Goal: Browse casually: Explore the website without a specific task or goal

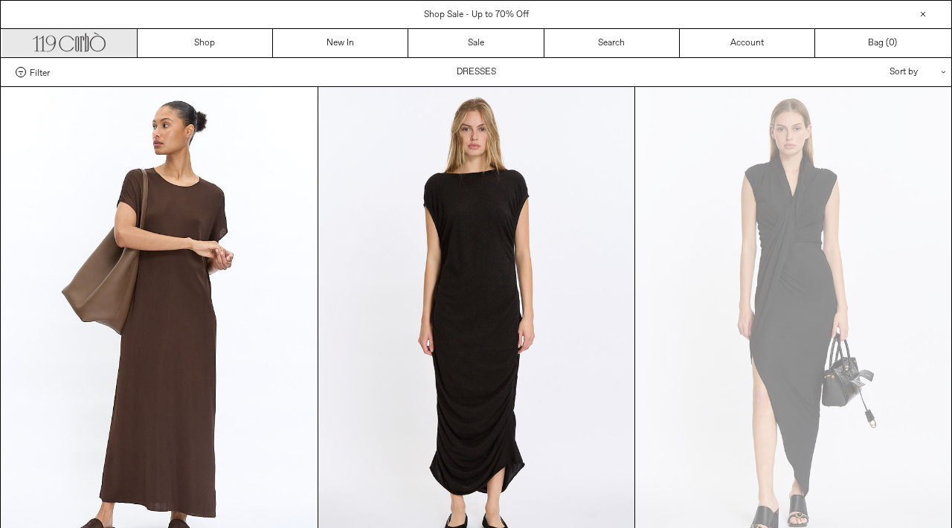
click at [112, 37] on link ".cls-1, .cls-2 { fill: #231f20; stroke: #231f20; stroke-miterlimit: 10; stroke-…" at bounding box center [69, 43] width 135 height 28
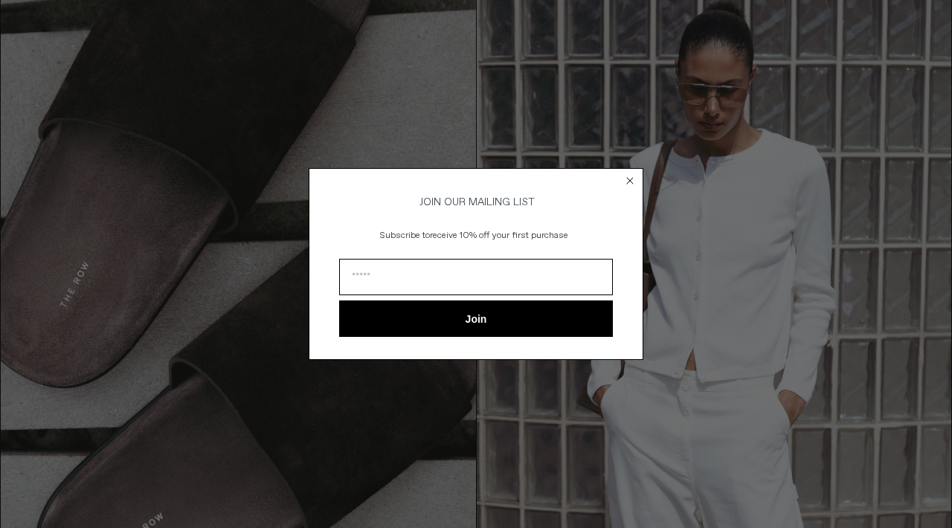
scroll to position [1345, 0]
click at [632, 174] on circle "Close dialog" at bounding box center [630, 180] width 14 height 14
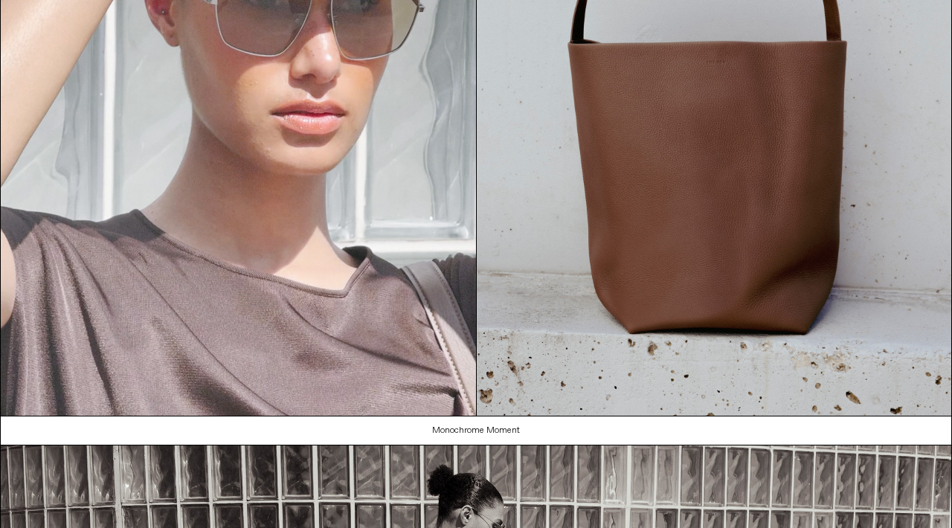
scroll to position [0, 0]
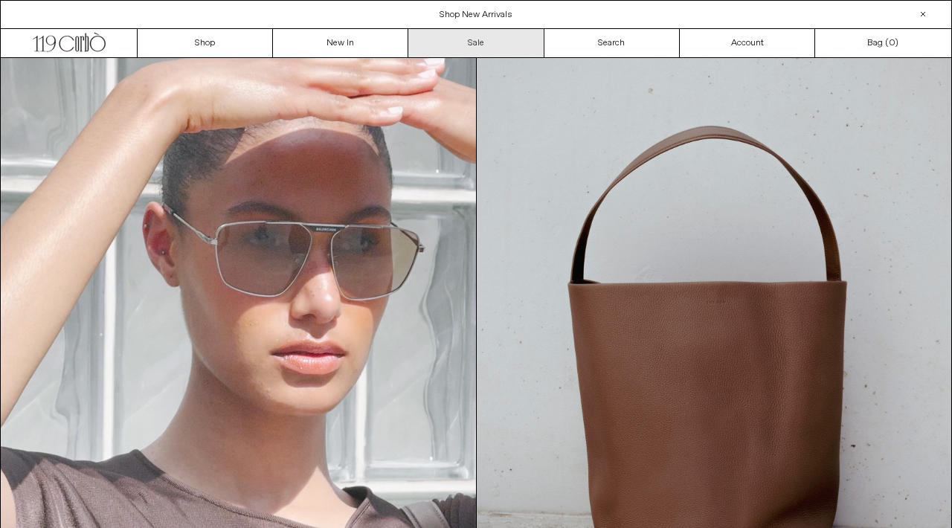
click at [483, 48] on link "Sale" at bounding box center [475, 43] width 135 height 28
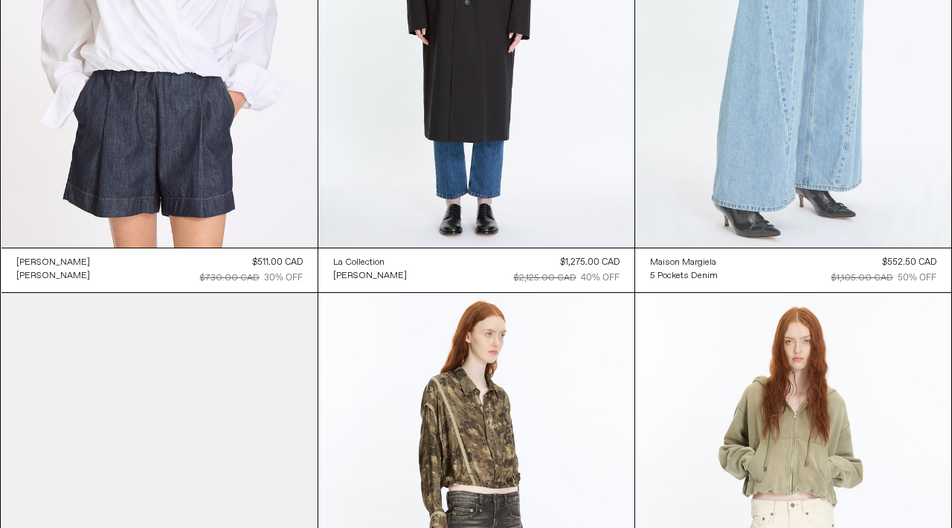
scroll to position [11229, 0]
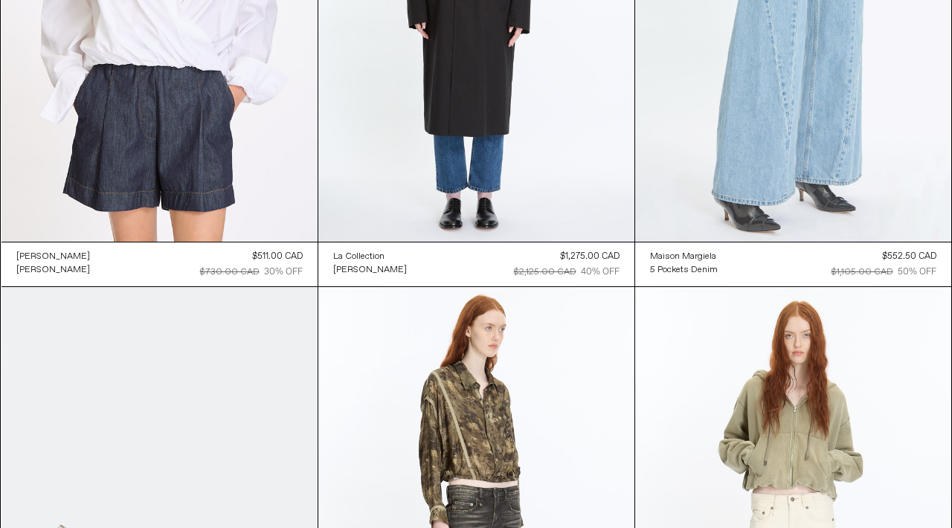
click at [784, 107] on at bounding box center [793, 5] width 316 height 475
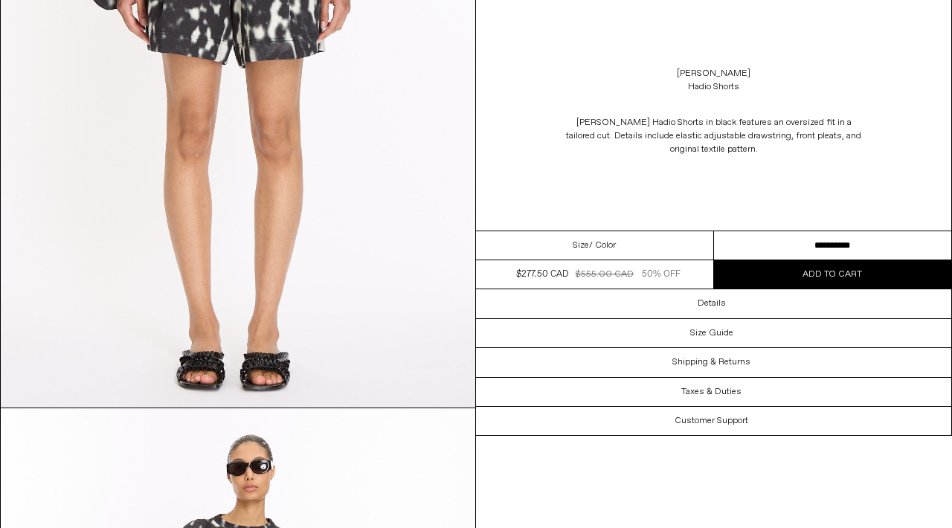
scroll to position [276, 0]
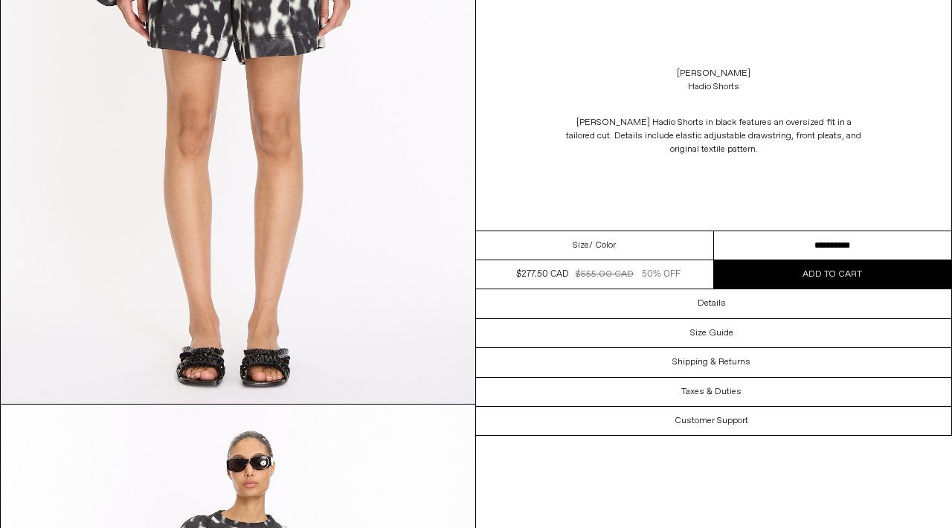
click at [586, 234] on div "Size / Color" at bounding box center [595, 245] width 238 height 29
click at [809, 248] on select "**********" at bounding box center [833, 245] width 238 height 29
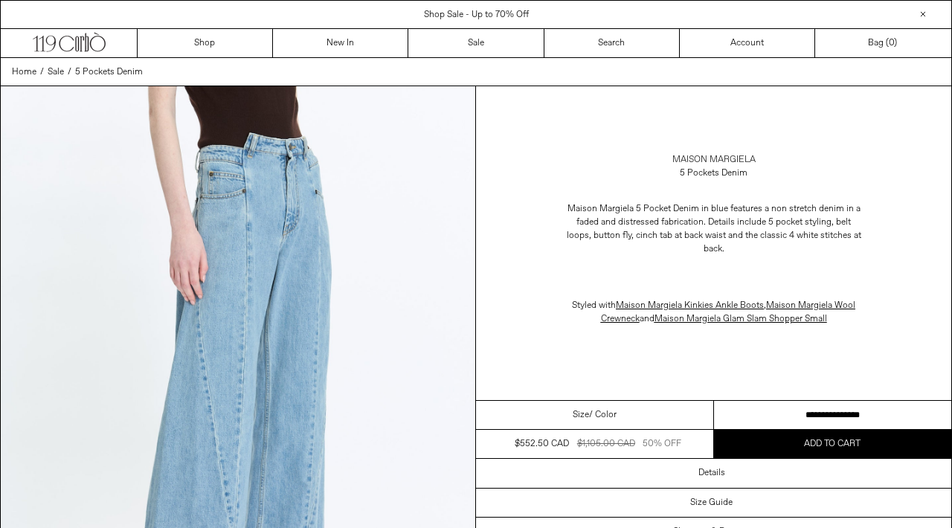
click at [699, 155] on link "Maison Margiela" at bounding box center [713, 159] width 83 height 13
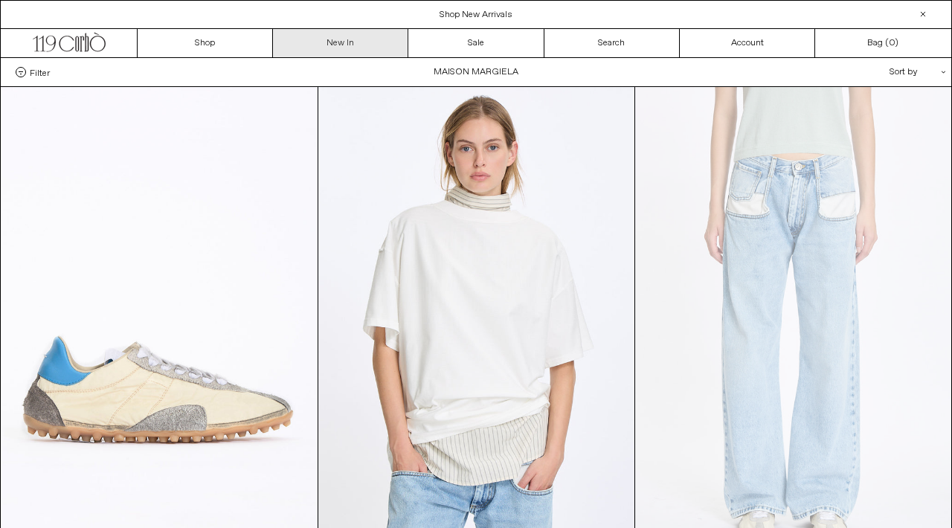
click at [344, 47] on link "New In" at bounding box center [340, 43] width 135 height 28
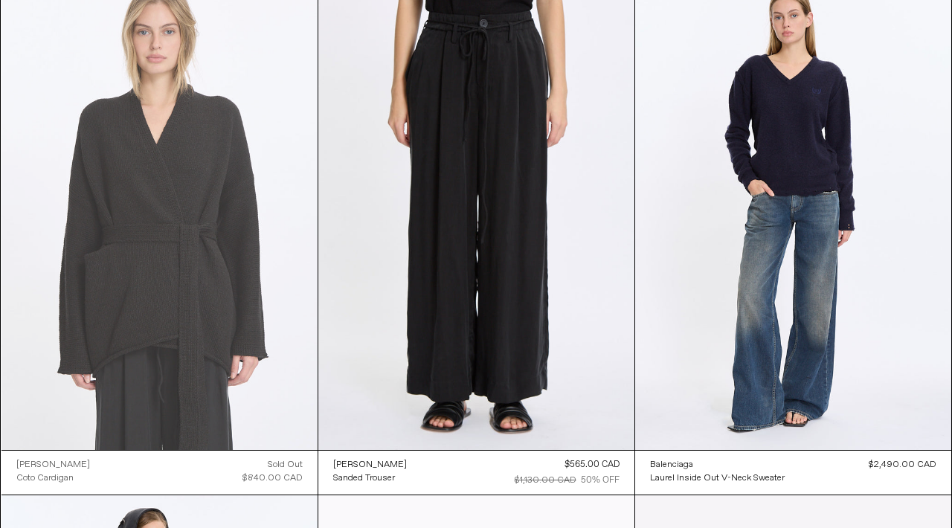
scroll to position [7806, 0]
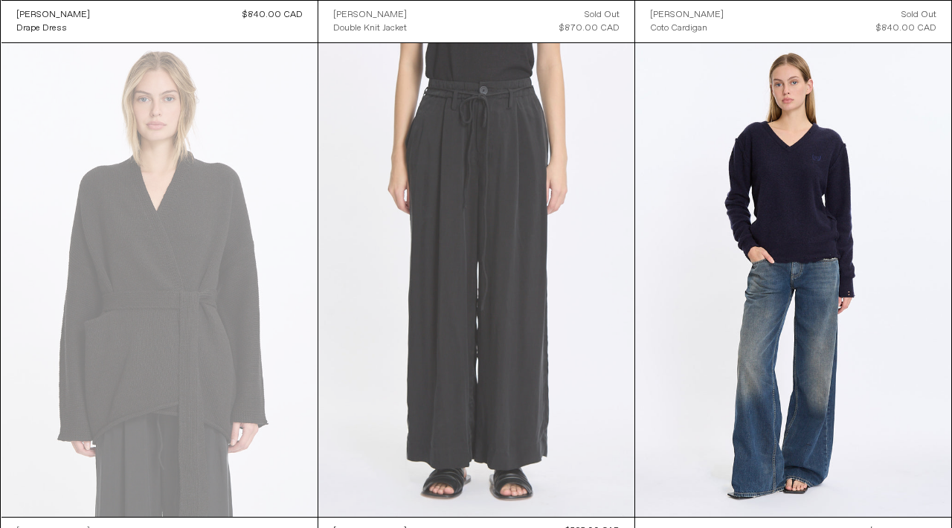
click at [478, 256] on at bounding box center [476, 280] width 316 height 475
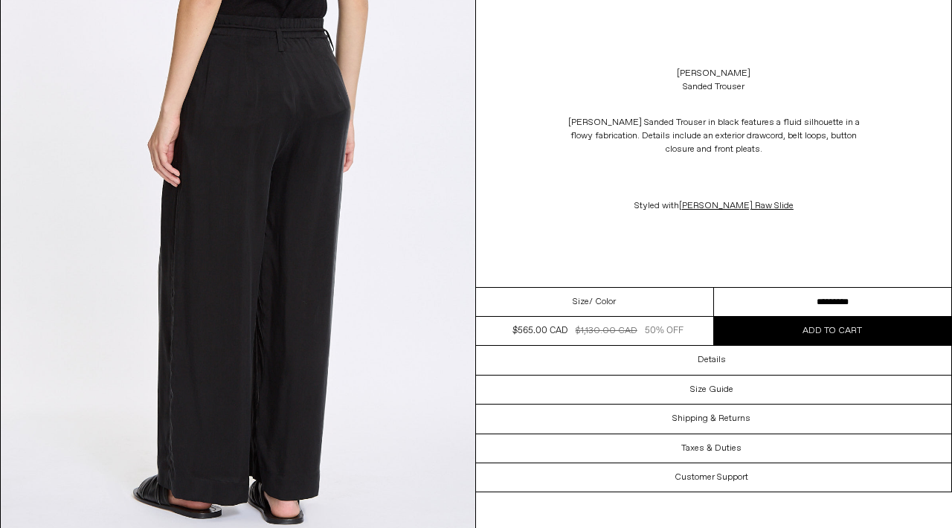
scroll to position [1467, 0]
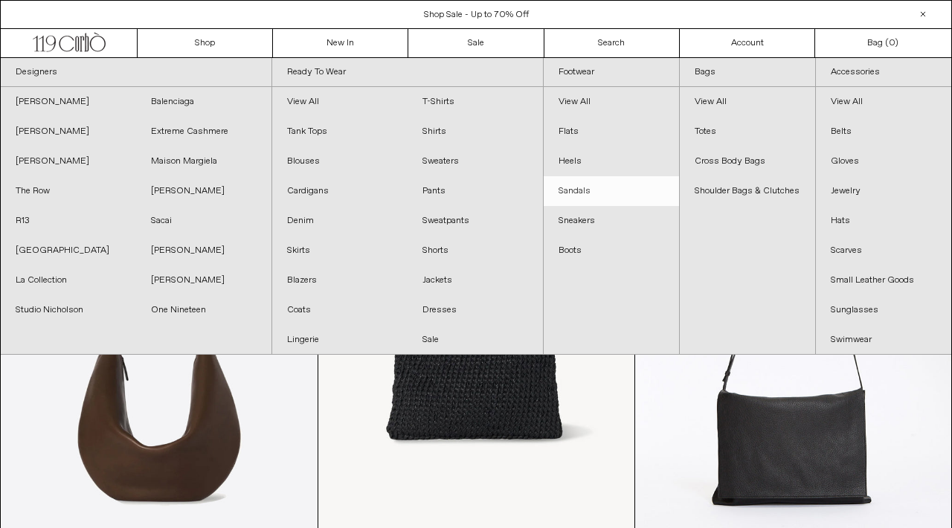
click at [567, 184] on link "Sandals" at bounding box center [611, 191] width 135 height 30
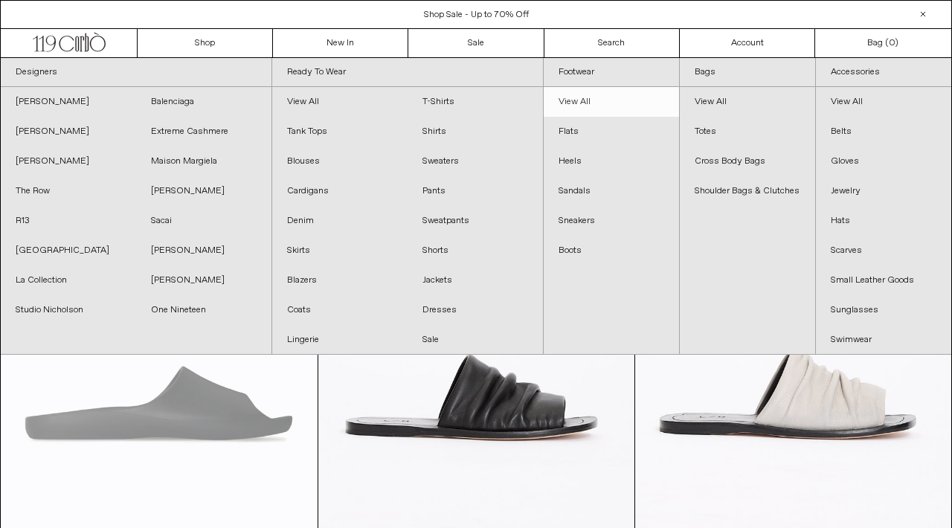
click at [574, 107] on link "View All" at bounding box center [611, 102] width 135 height 30
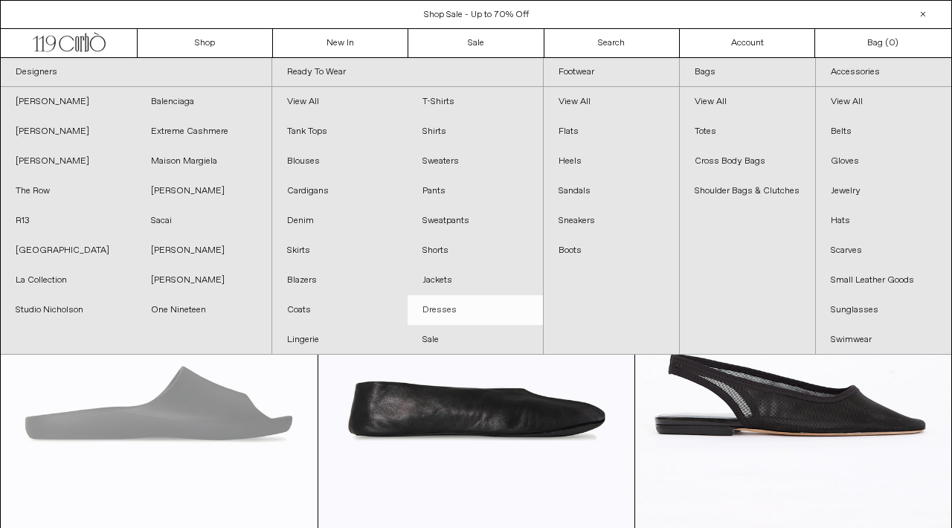
click at [435, 303] on link "Dresses" at bounding box center [475, 310] width 135 height 30
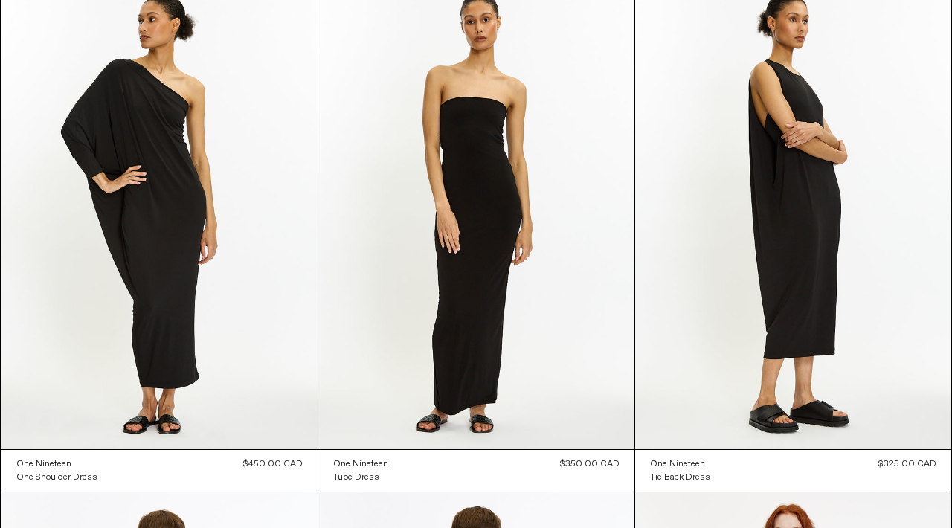
scroll to position [2706, 0]
